Goal: Task Accomplishment & Management: Manage account settings

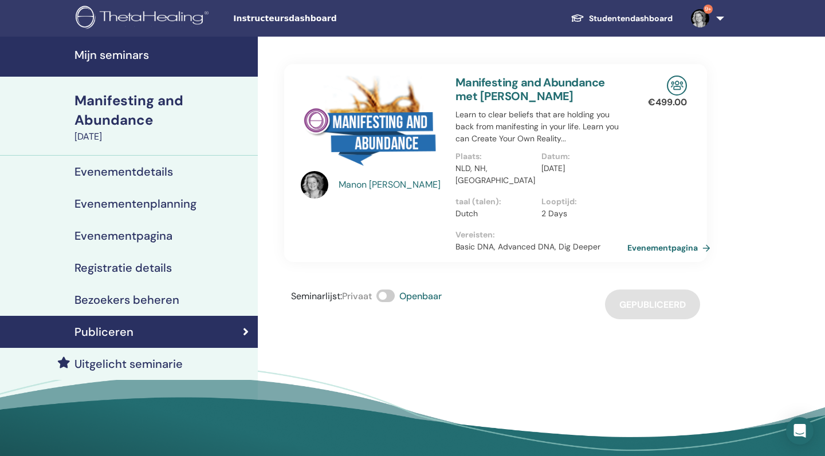
click at [85, 54] on h4 "Mijn seminars" at bounding box center [162, 55] width 176 height 14
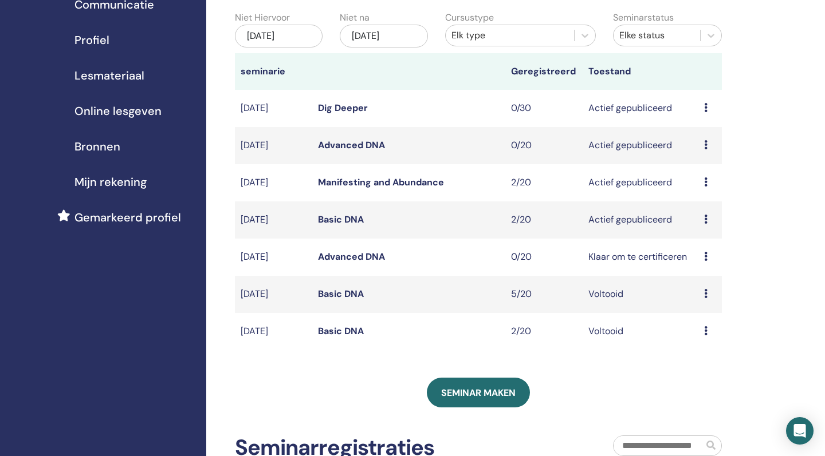
scroll to position [122, 0]
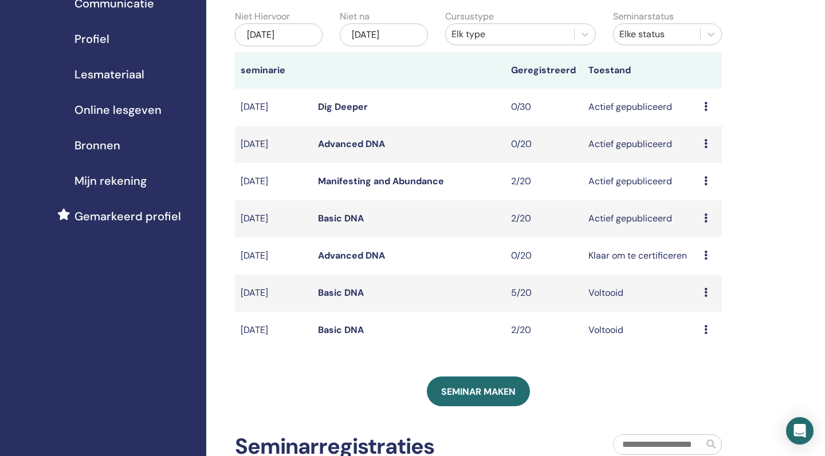
click at [705, 216] on icon at bounding box center [705, 218] width 3 height 9
click at [704, 257] on link "Deelnemers" at bounding box center [705, 260] width 50 height 12
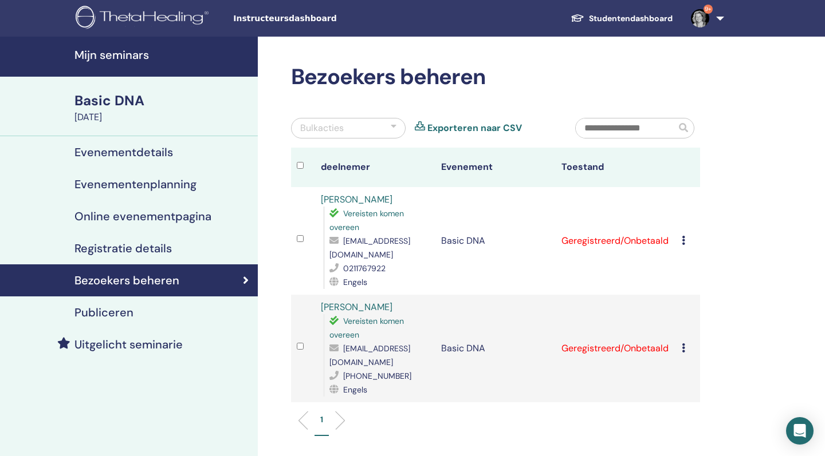
click at [681, 242] on icon at bounding box center [682, 240] width 3 height 9
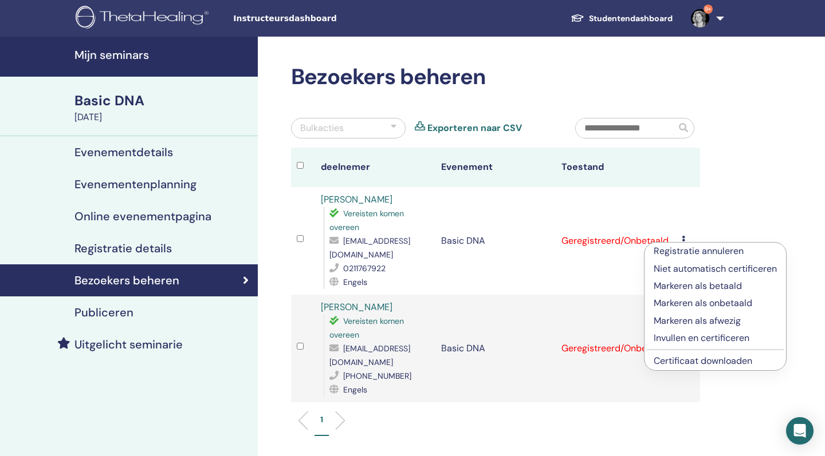
click at [692, 337] on p "Invullen en certificeren" at bounding box center [714, 339] width 123 height 14
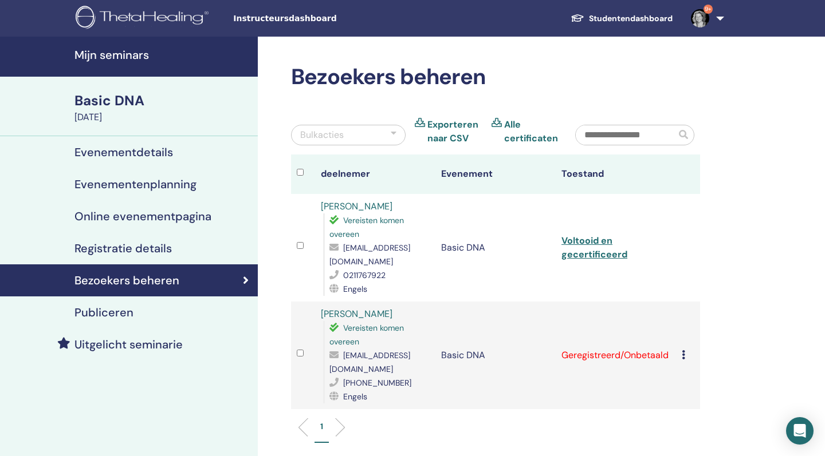
click at [683, 356] on icon at bounding box center [682, 354] width 3 height 9
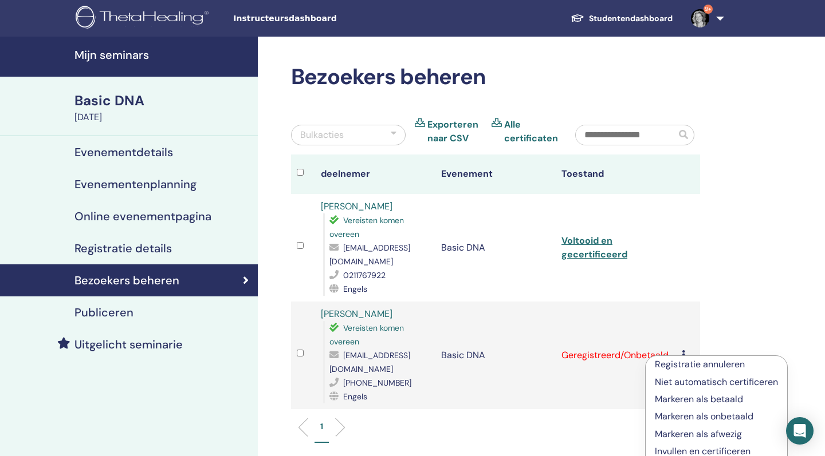
scroll to position [18, 0]
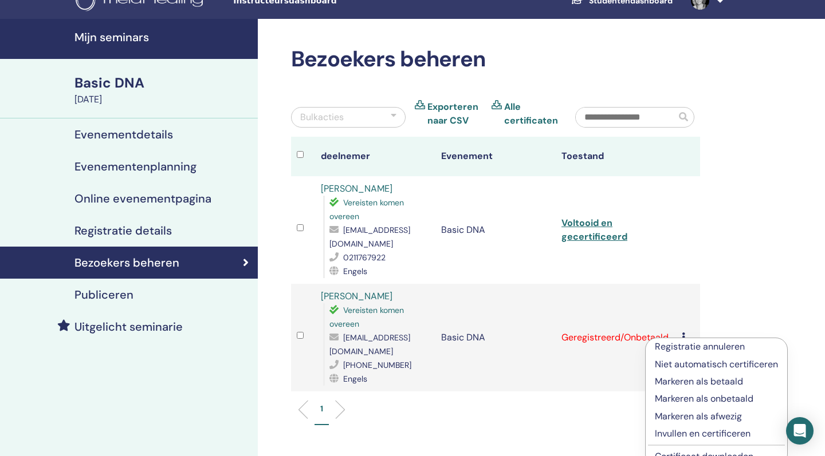
click at [686, 435] on p "Invullen en certificeren" at bounding box center [716, 434] width 123 height 14
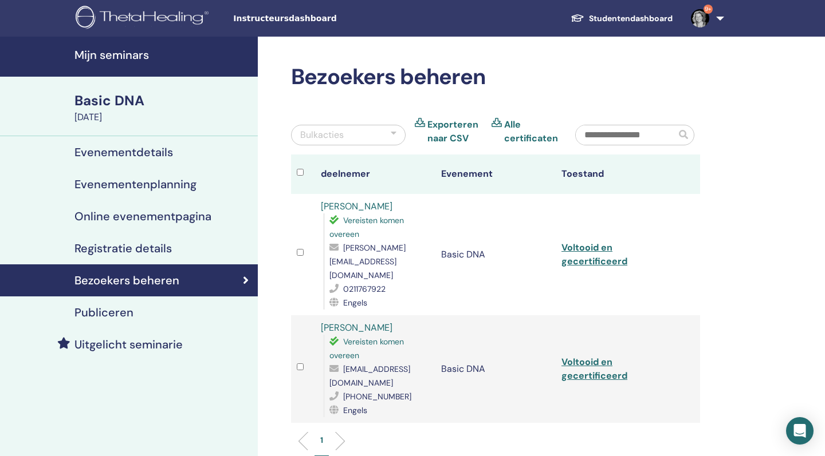
click at [139, 51] on h4 "Mijn seminars" at bounding box center [162, 55] width 176 height 14
